Goal: Transaction & Acquisition: Book appointment/travel/reservation

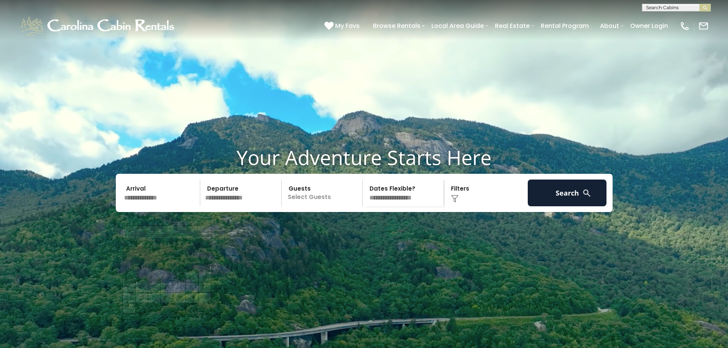
click at [171, 203] on input "text" at bounding box center [160, 193] width 79 height 27
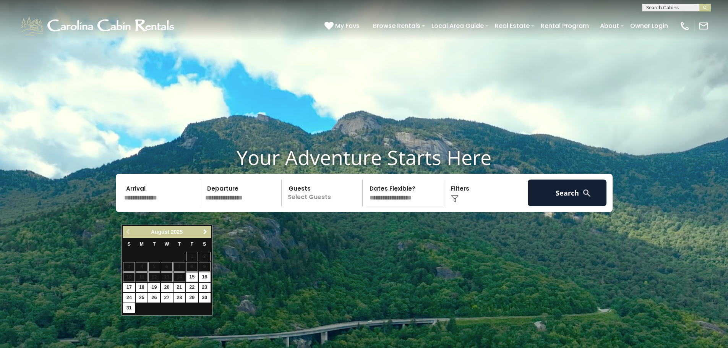
click at [206, 228] on link "Next" at bounding box center [206, 232] width 10 height 10
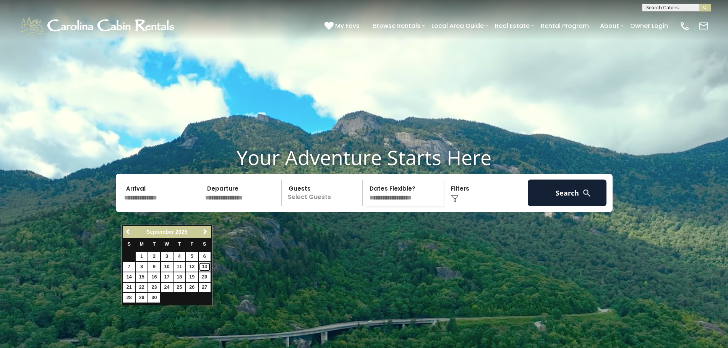
click at [202, 265] on link "13" at bounding box center [205, 267] width 12 height 10
type input "*******"
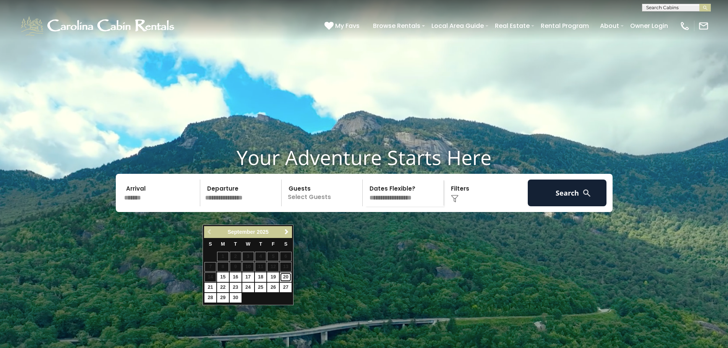
click at [284, 276] on link "20" at bounding box center [286, 277] width 12 height 10
type input "*******"
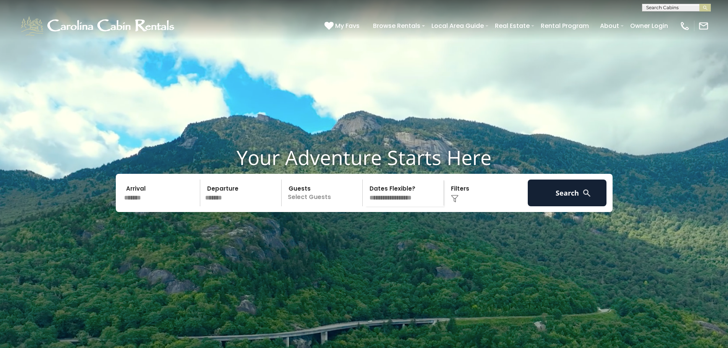
click at [316, 206] on p "Select Guests" at bounding box center [323, 193] width 79 height 27
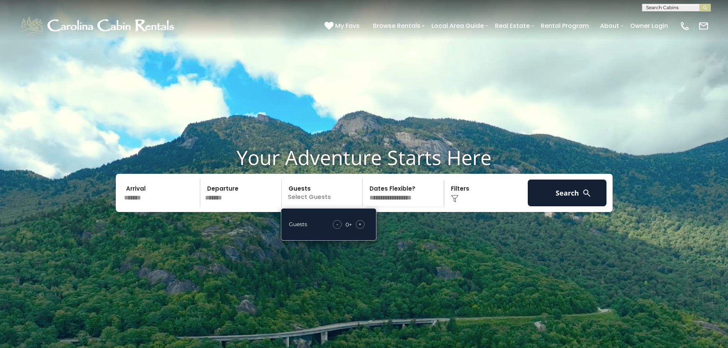
click at [359, 228] on span "+" at bounding box center [359, 224] width 3 height 8
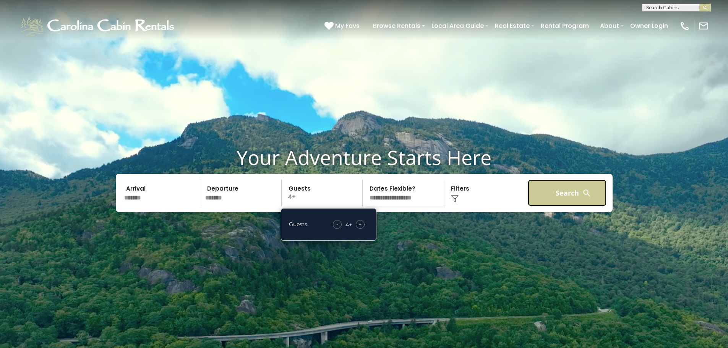
click at [562, 206] on button "Search" at bounding box center [567, 193] width 79 height 27
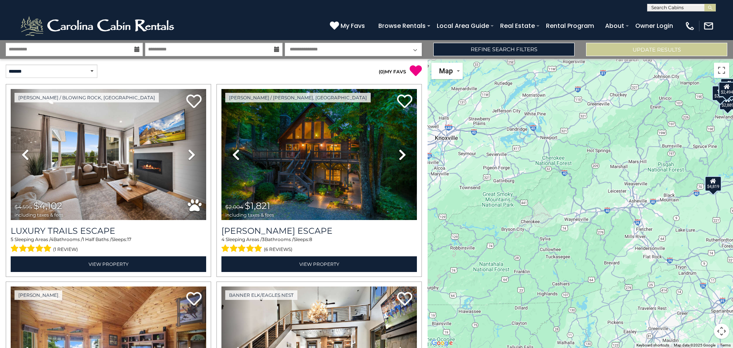
drag, startPoint x: 515, startPoint y: 199, endPoint x: 667, endPoint y: 106, distance: 179.0
click at [667, 106] on div "$4,102 $1,821 $4,819 $2,772 $3,280 $1,659 $2,894 $4,008 $1,723 $1,155 $4,563 $2…" at bounding box center [581, 203] width 306 height 289
click at [517, 232] on div "$4,102 $1,821 $4,819 $2,772 $3,280 $1,659 $2,894 $4,008 $1,723 $1,155 $4,563 $2…" at bounding box center [581, 203] width 306 height 289
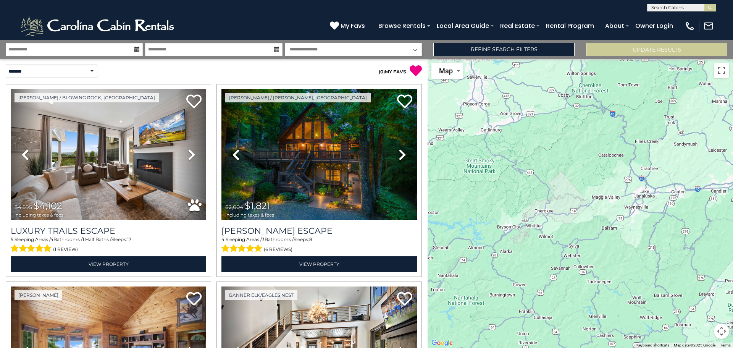
click at [560, 214] on div "$4,102 $1,821 $4,819 $2,772 $3,280 $1,659 $2,894 $4,008 $1,723 $1,155 $4,563 $2…" at bounding box center [581, 203] width 306 height 289
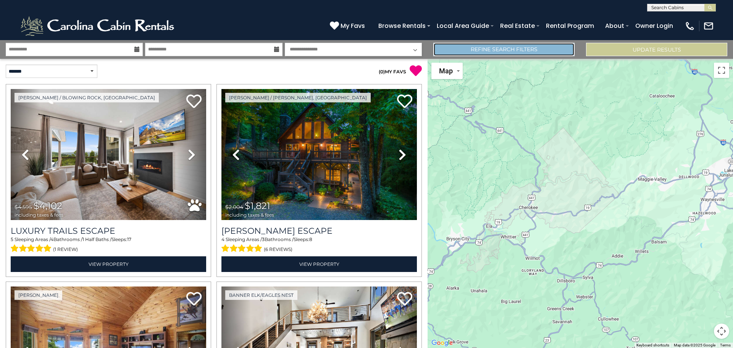
click at [468, 47] on link "Refine Search Filters" at bounding box center [504, 49] width 141 height 13
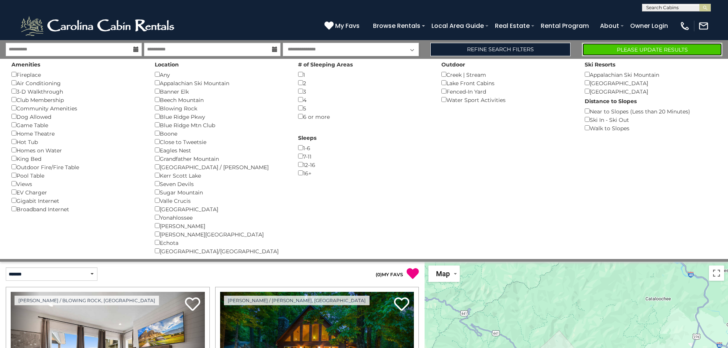
click at [668, 45] on button "Please Update Results" at bounding box center [652, 49] width 140 height 13
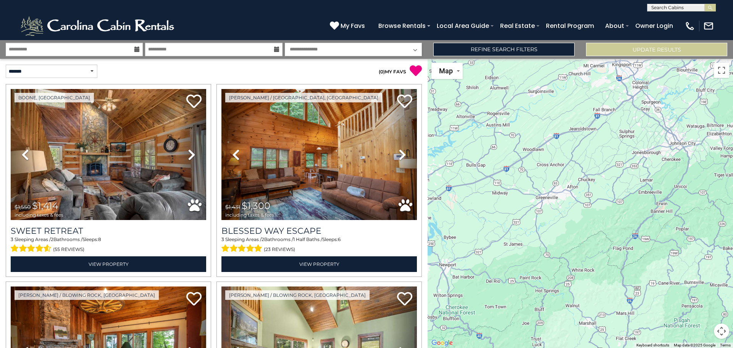
drag, startPoint x: 496, startPoint y: 219, endPoint x: 733, endPoint y: 209, distance: 237.1
click at [733, 209] on div "$1,414 $1,300 $1,786 $1,953 $1,769 $1,502 $1,509 $1,646 $2,012 $1,435 $1,565 $1…" at bounding box center [581, 203] width 306 height 289
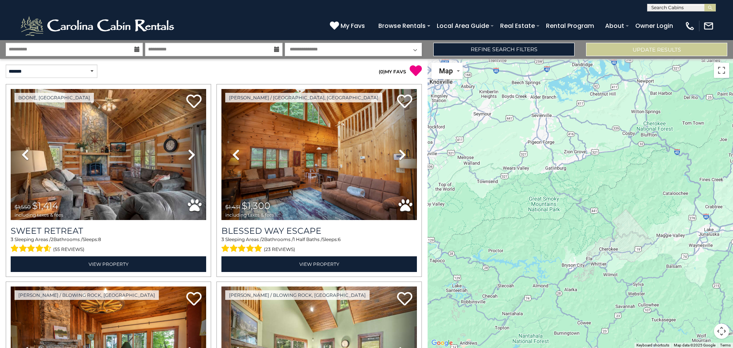
drag, startPoint x: 494, startPoint y: 211, endPoint x: 689, endPoint y: 28, distance: 267.0
click at [689, 28] on body "**********" at bounding box center [366, 174] width 733 height 348
click at [599, 254] on div "$1,414 $1,300 $1,786 $1,953 $1,769 $1,502 $1,509 $1,646 $2,012 $1,435 $1,565 $1…" at bounding box center [581, 203] width 306 height 289
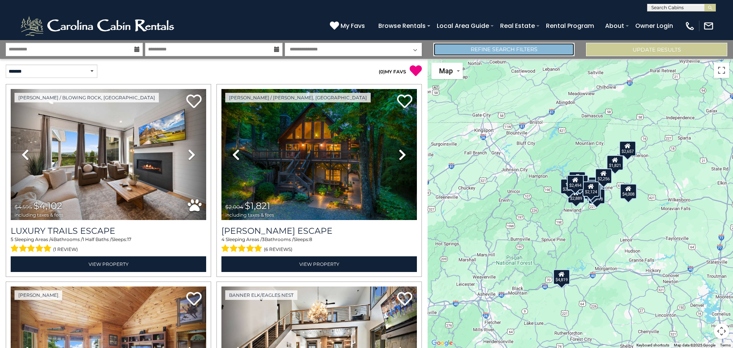
click at [467, 47] on link "Refine Search Filters" at bounding box center [504, 49] width 141 height 13
